Goal: Book appointment/travel/reservation

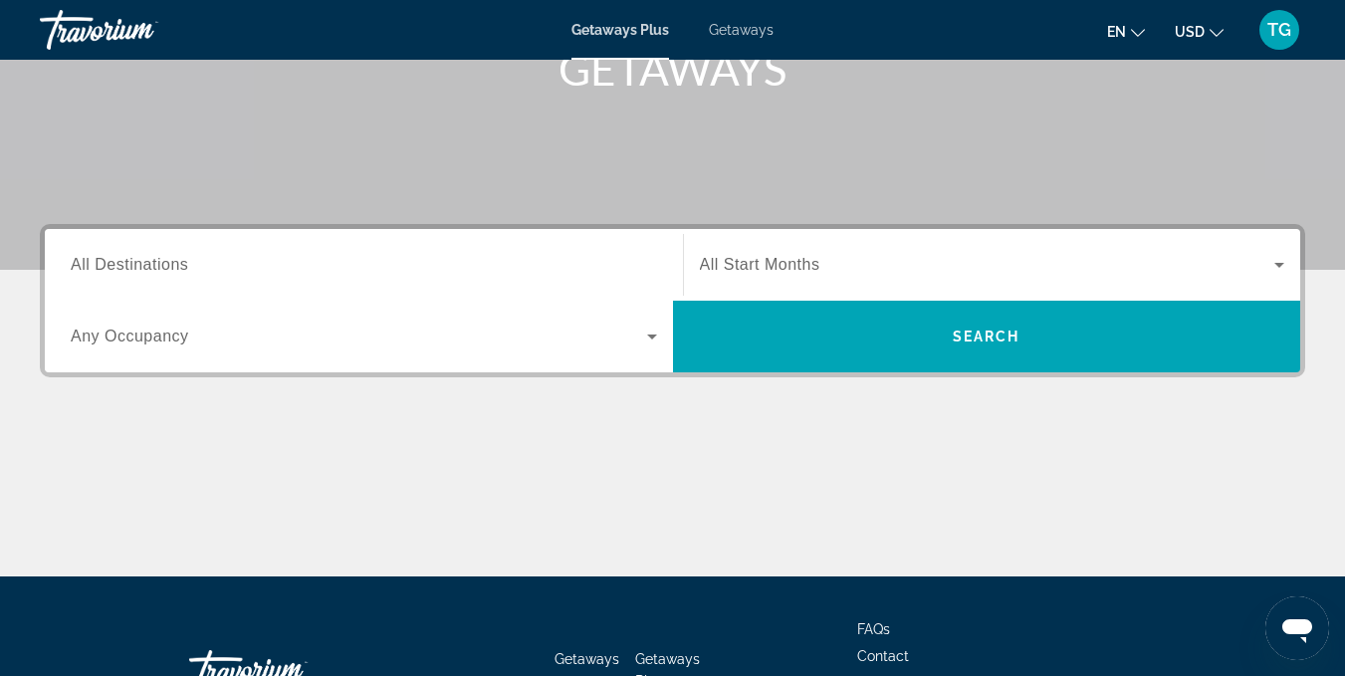
scroll to position [329, 0]
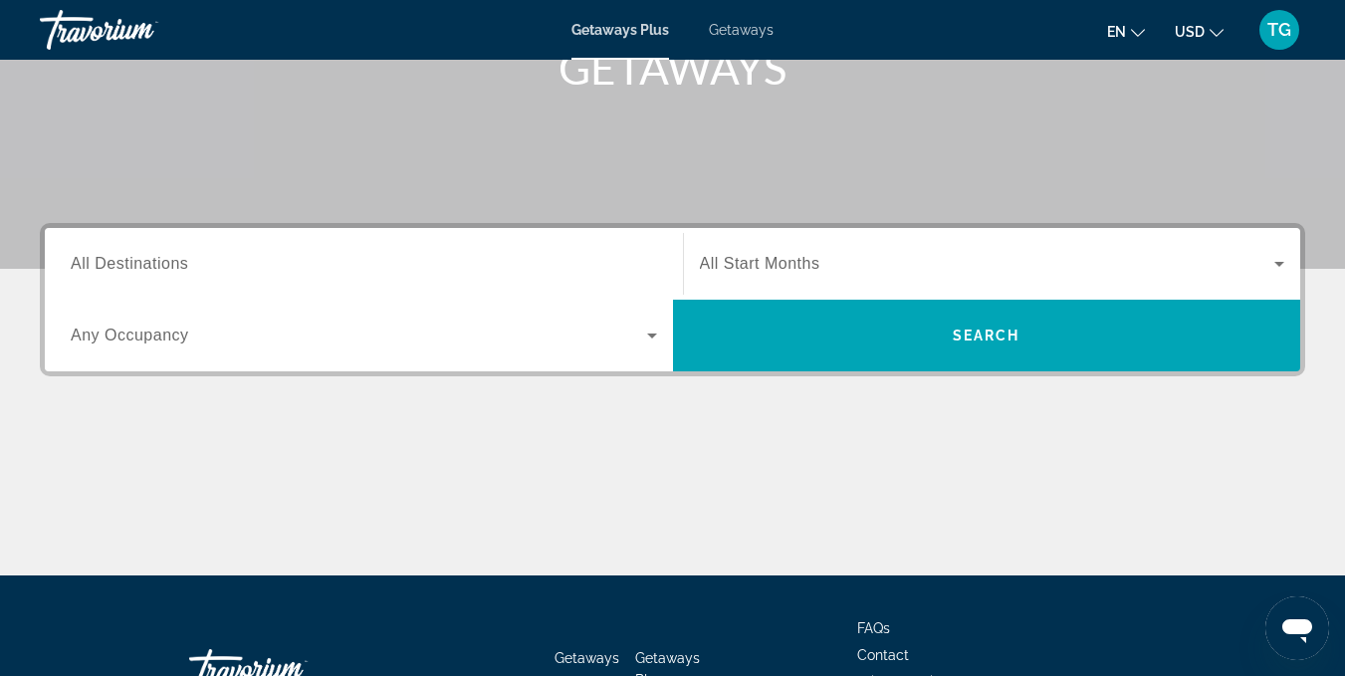
click at [271, 247] on div "Search widget" at bounding box center [364, 264] width 587 height 57
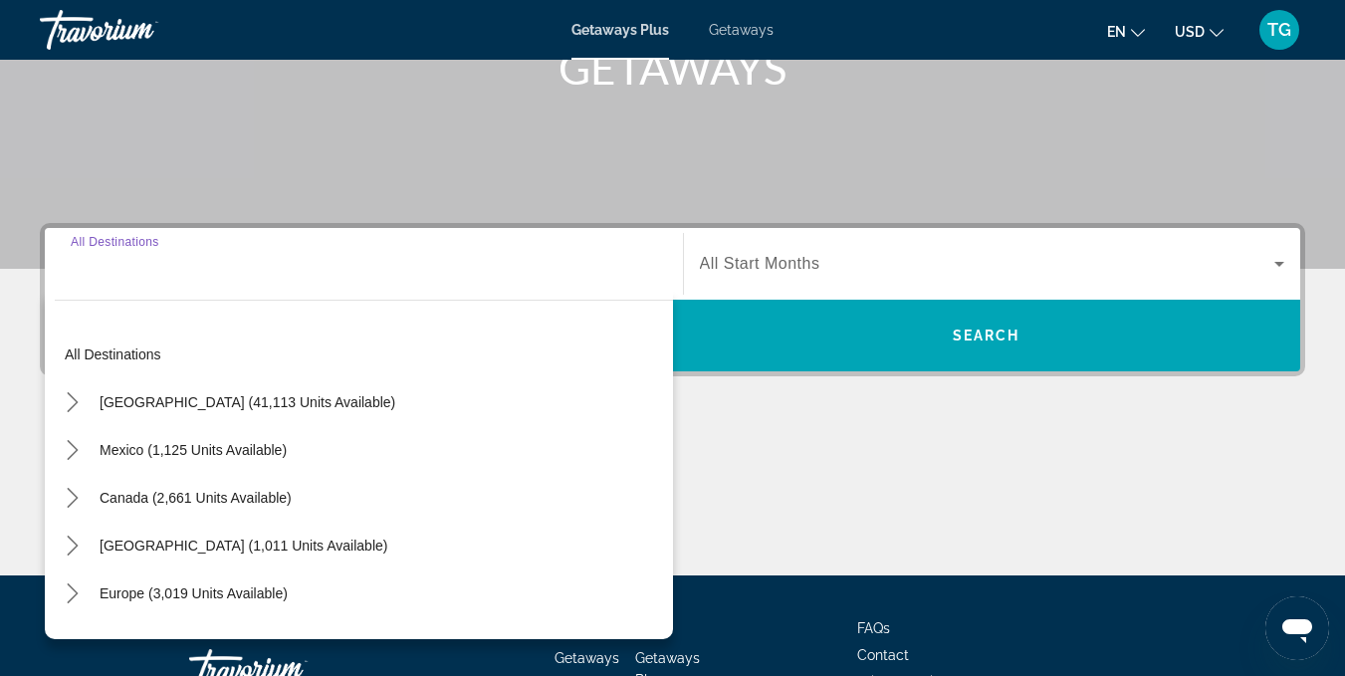
scroll to position [472, 0]
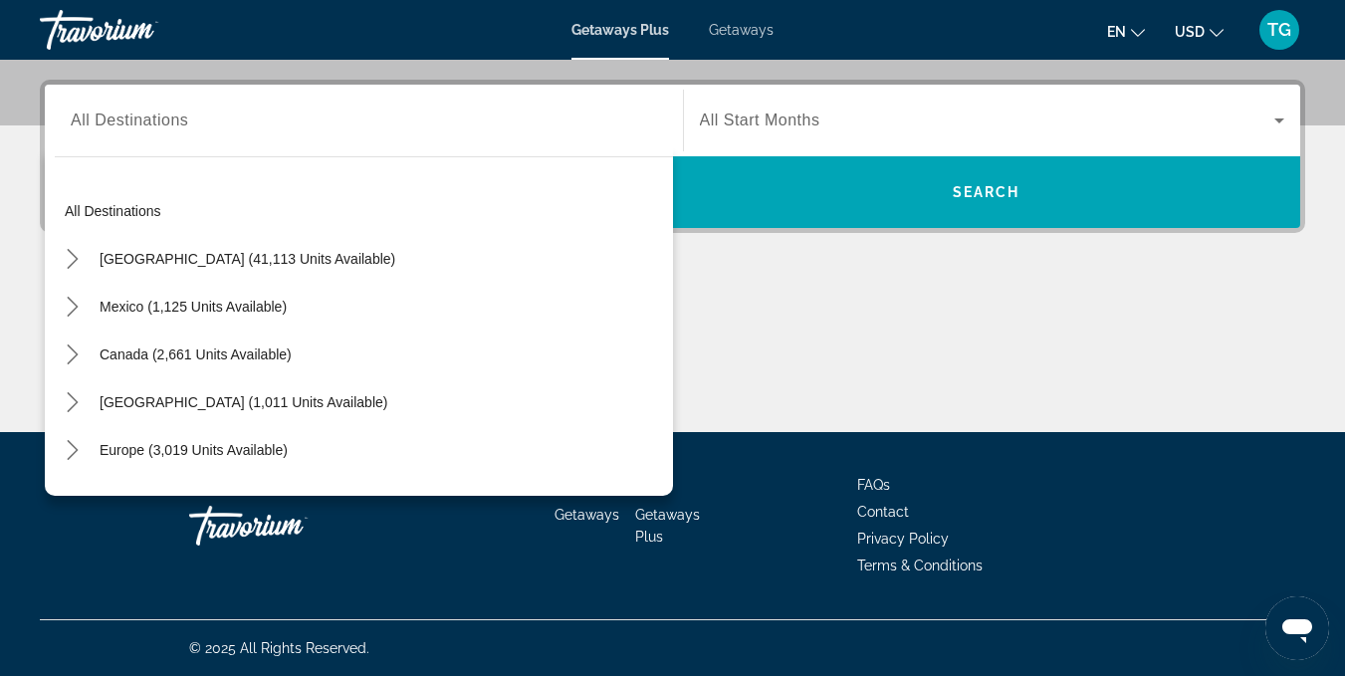
click at [271, 247] on mat-tree "All destinations United States (41,113 units available) Mexico (1,125 units ava…" at bounding box center [364, 497] width 618 height 621
click at [286, 110] on input "Destination All Destinations" at bounding box center [364, 122] width 587 height 24
click at [282, 115] on input "Destination All Destinations" at bounding box center [364, 122] width 587 height 24
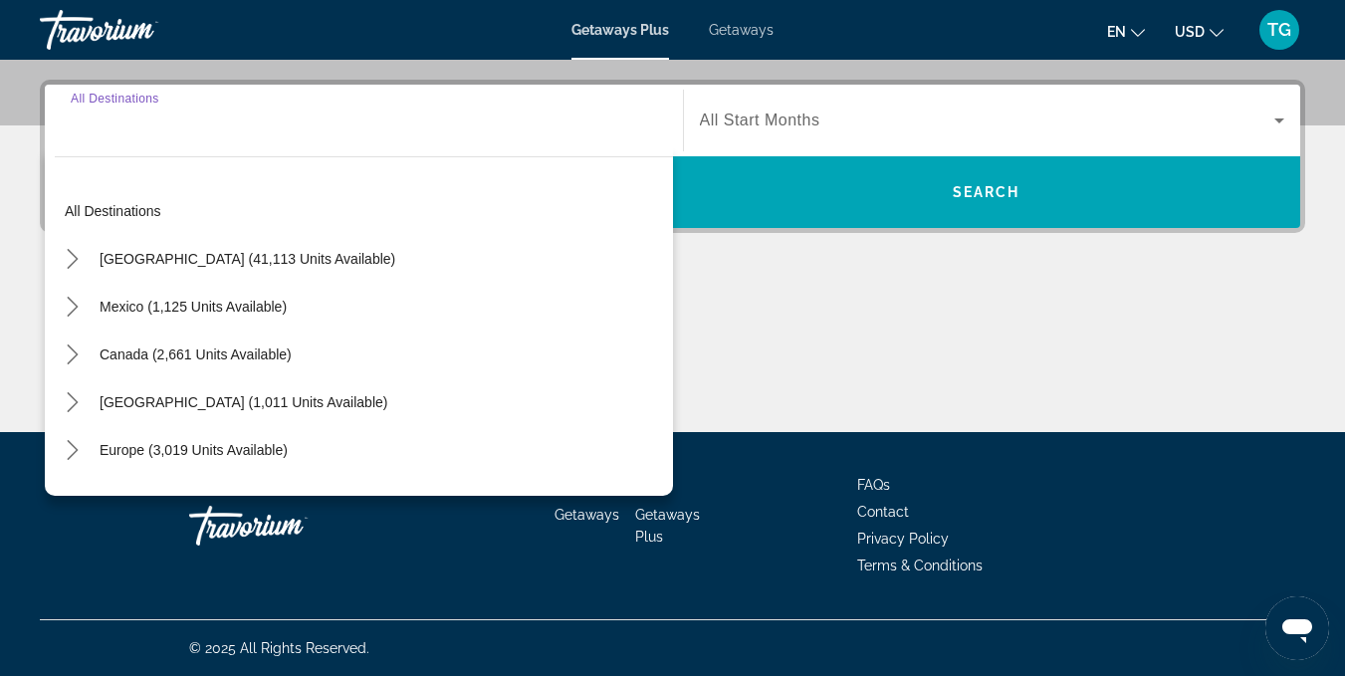
click at [177, 129] on input "Destination All Destinations" at bounding box center [364, 122] width 587 height 24
click at [956, 425] on div "Main content" at bounding box center [673, 357] width 1266 height 149
